Goal: Transaction & Acquisition: Download file/media

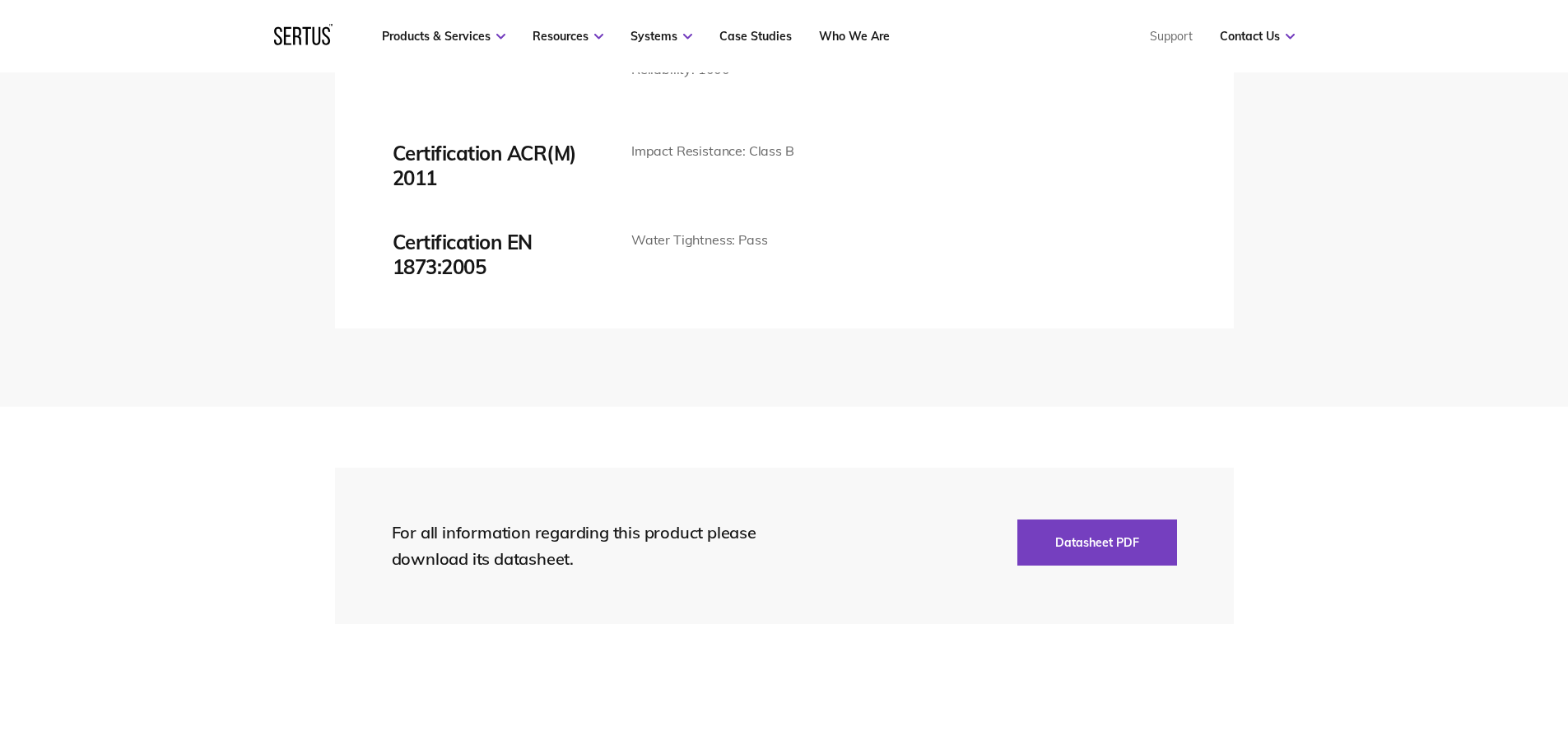
scroll to position [3541, 0]
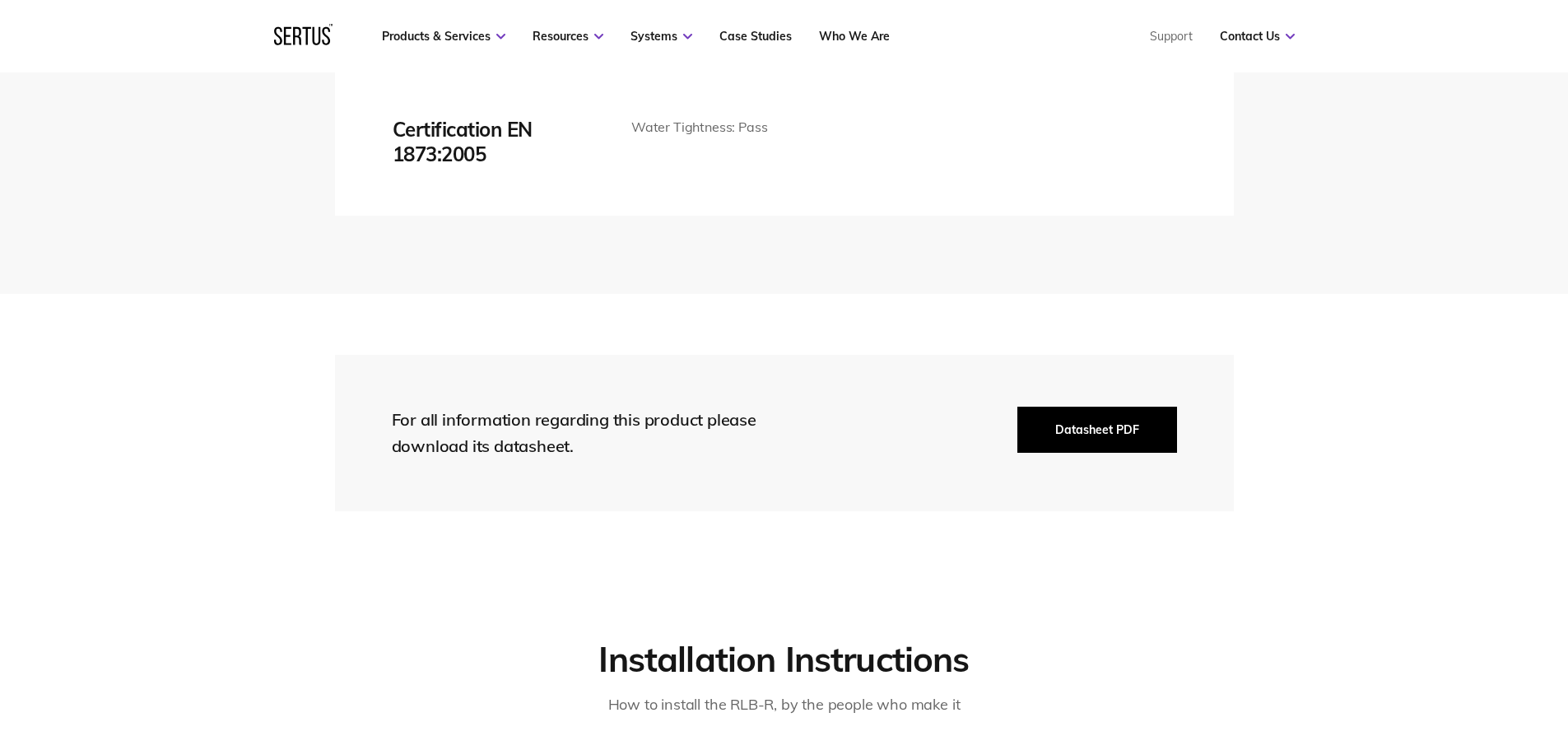
click at [1090, 436] on button "Datasheet PDF" at bounding box center [1097, 429] width 159 height 46
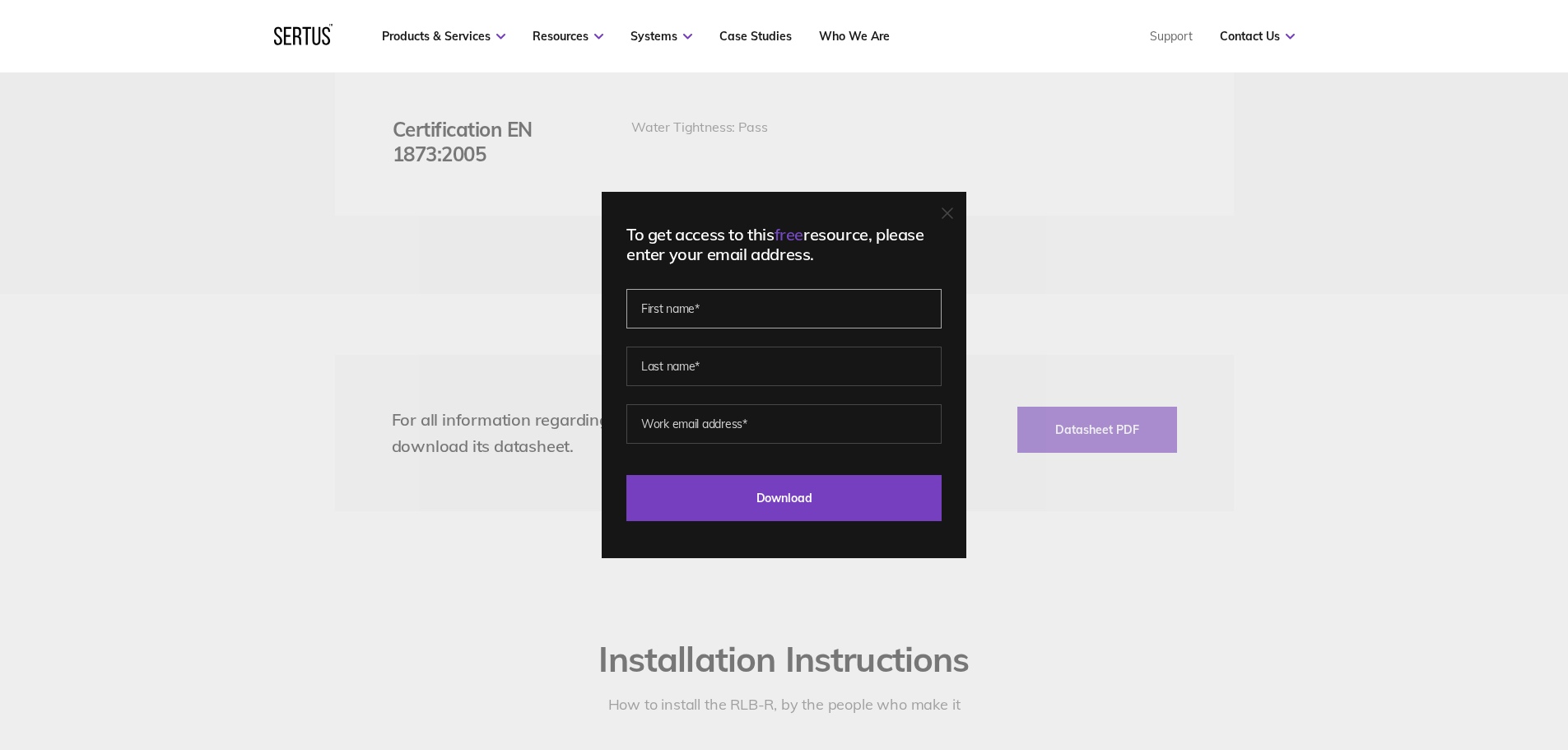
drag, startPoint x: 780, startPoint y: 317, endPoint x: 768, endPoint y: 317, distance: 12.0
click at [780, 317] on input "text" at bounding box center [784, 309] width 315 height 40
type input "Gemma"
click at [780, 376] on input "text" at bounding box center [784, 366] width 315 height 40
type input "[PERSON_NAME]"
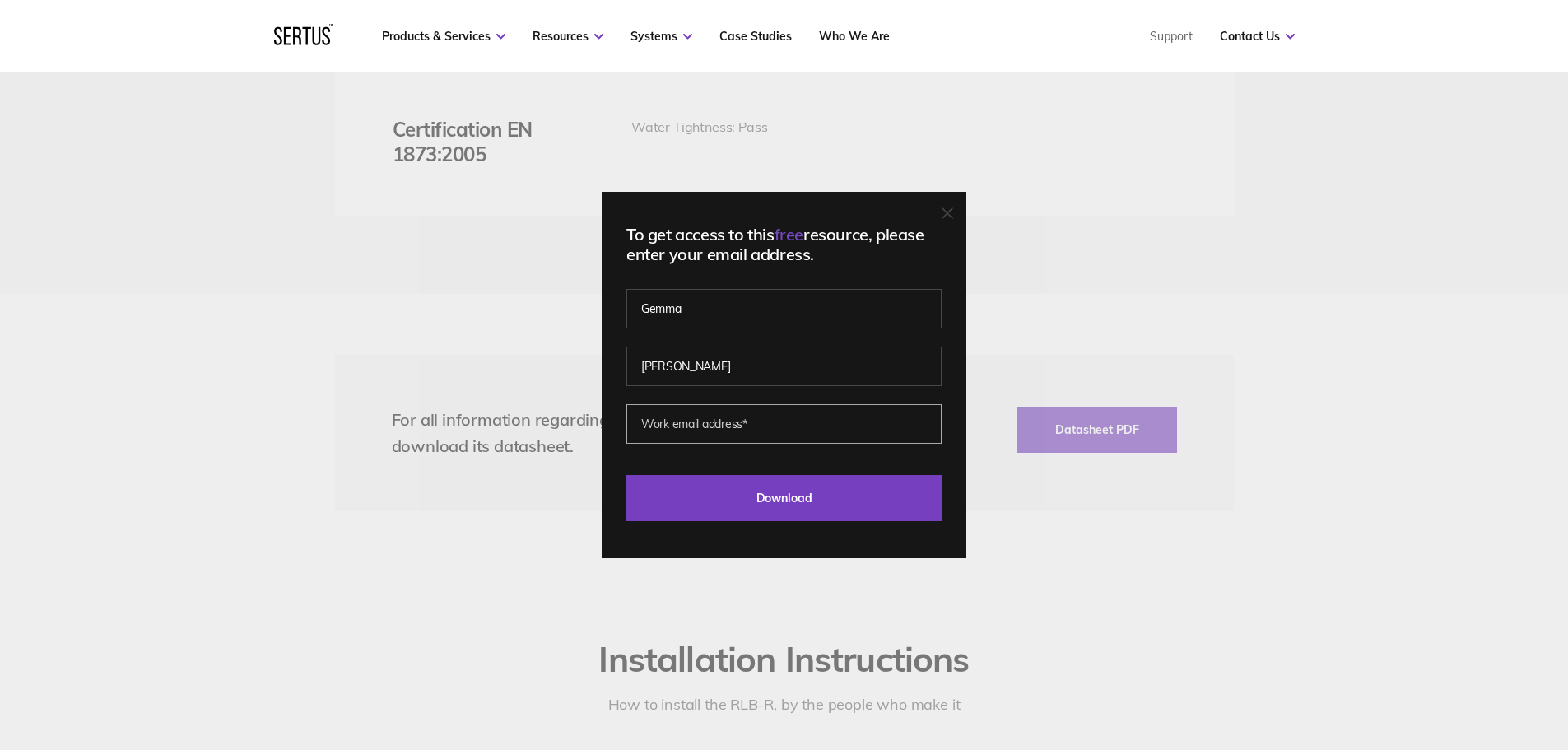
click at [680, 429] on input "email" at bounding box center [784, 424] width 315 height 40
type input "[EMAIL_ADDRESS][DOMAIN_NAME]"
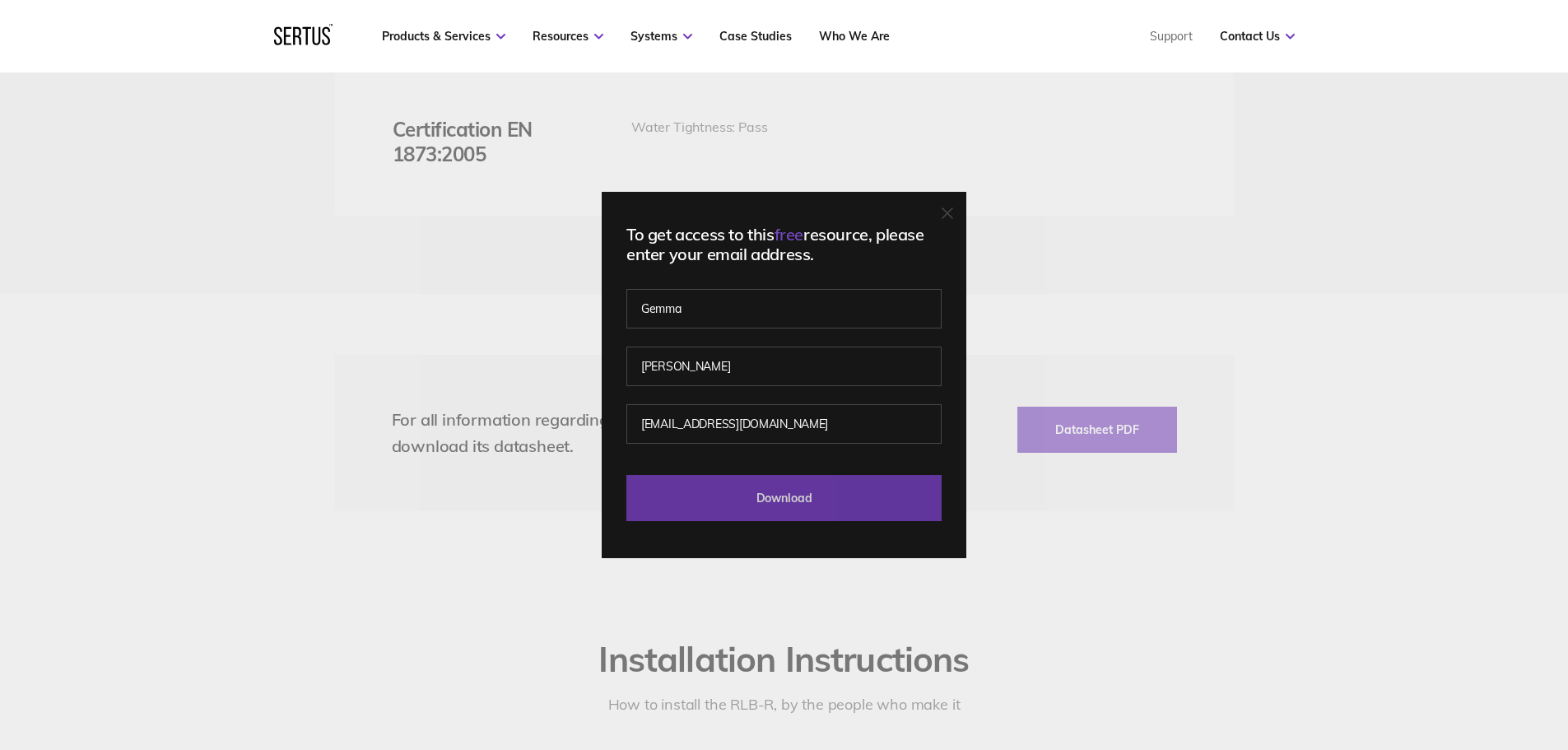
click at [772, 503] on input "Download" at bounding box center [784, 497] width 315 height 46
